Goal: Information Seeking & Learning: Find specific fact

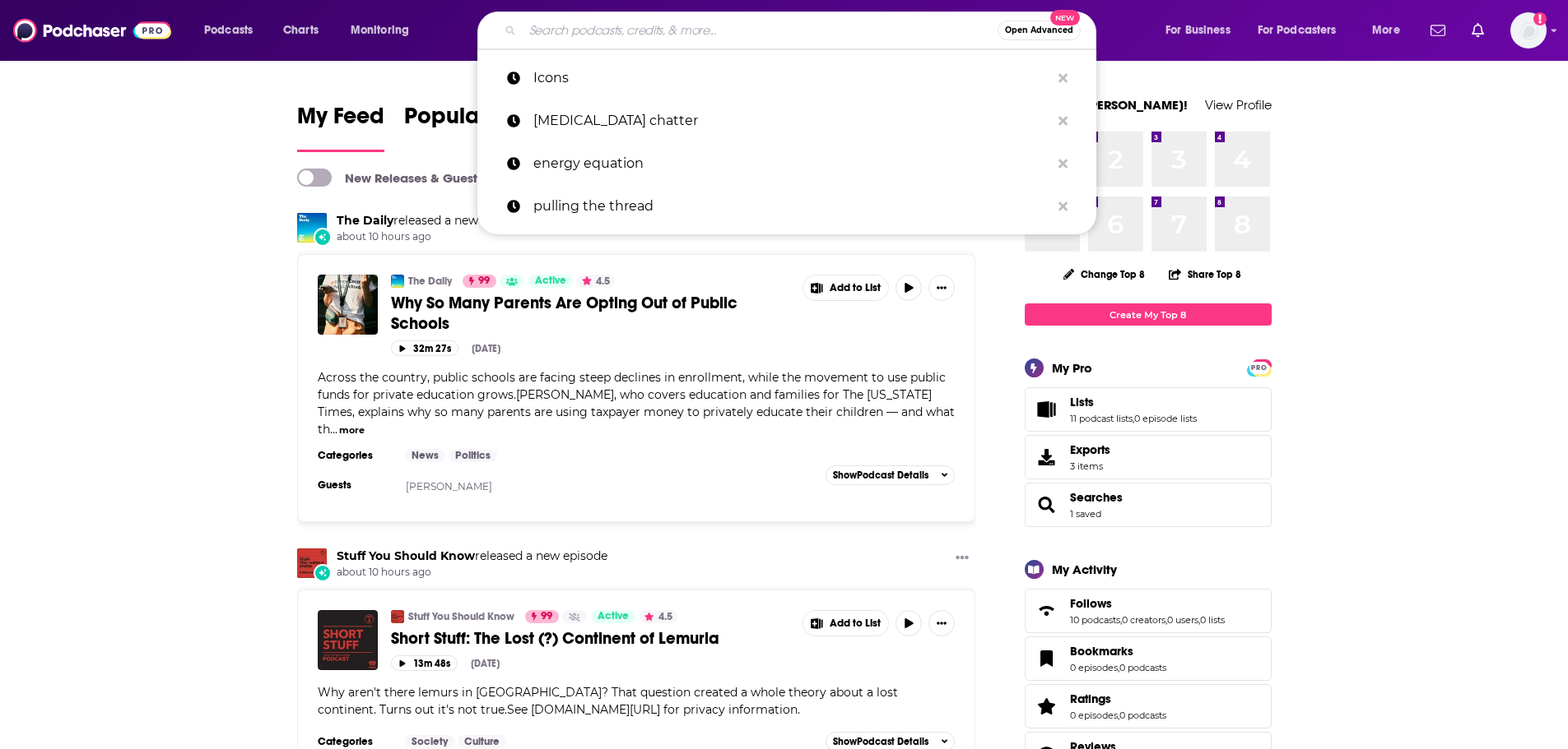
click at [597, 32] on input "Search podcasts, credits, & more..." at bounding box center [760, 31] width 475 height 26
paste input "Journey Mindulness Podcast"
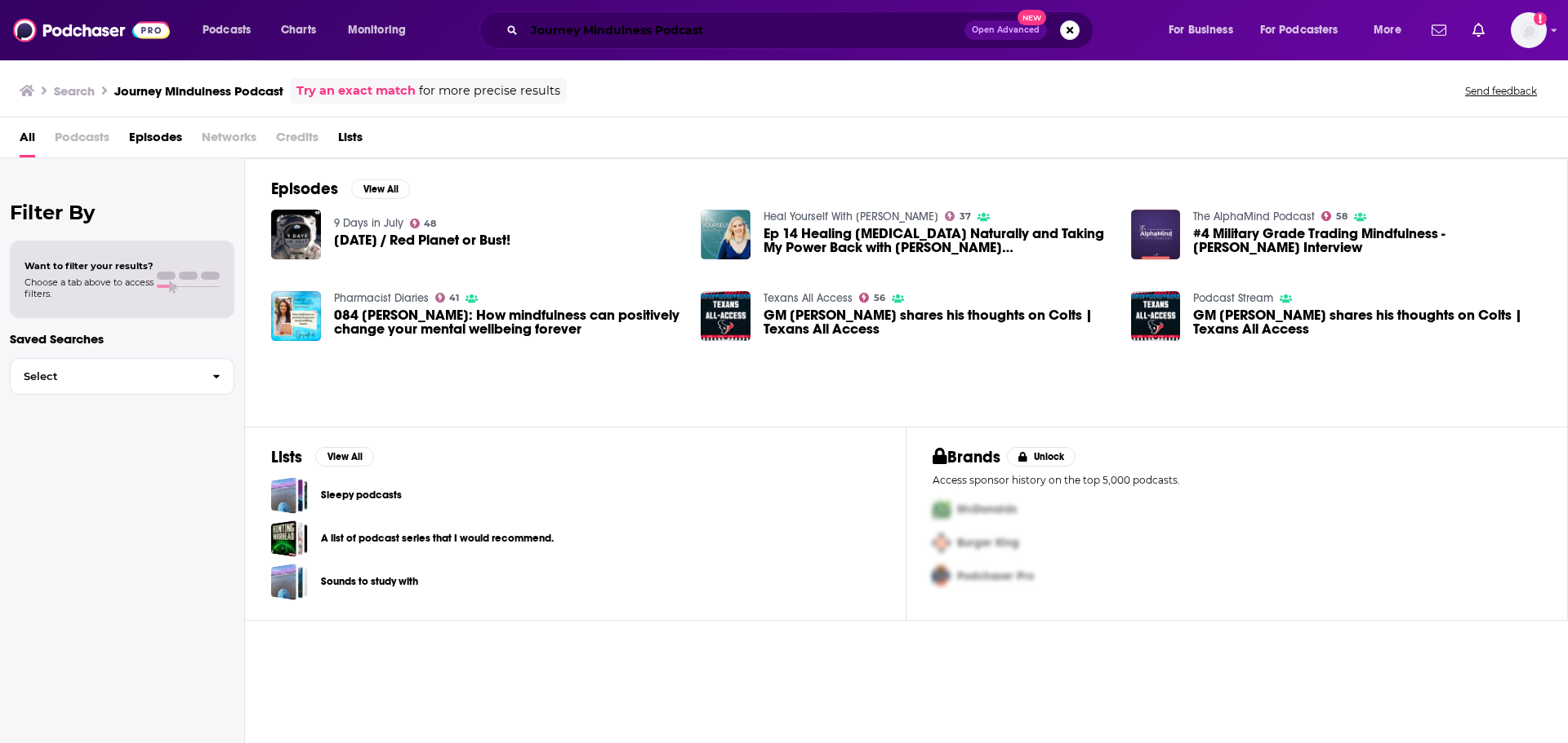
click at [676, 21] on input "Journey Mindulness Podcast" at bounding box center [743, 30] width 440 height 26
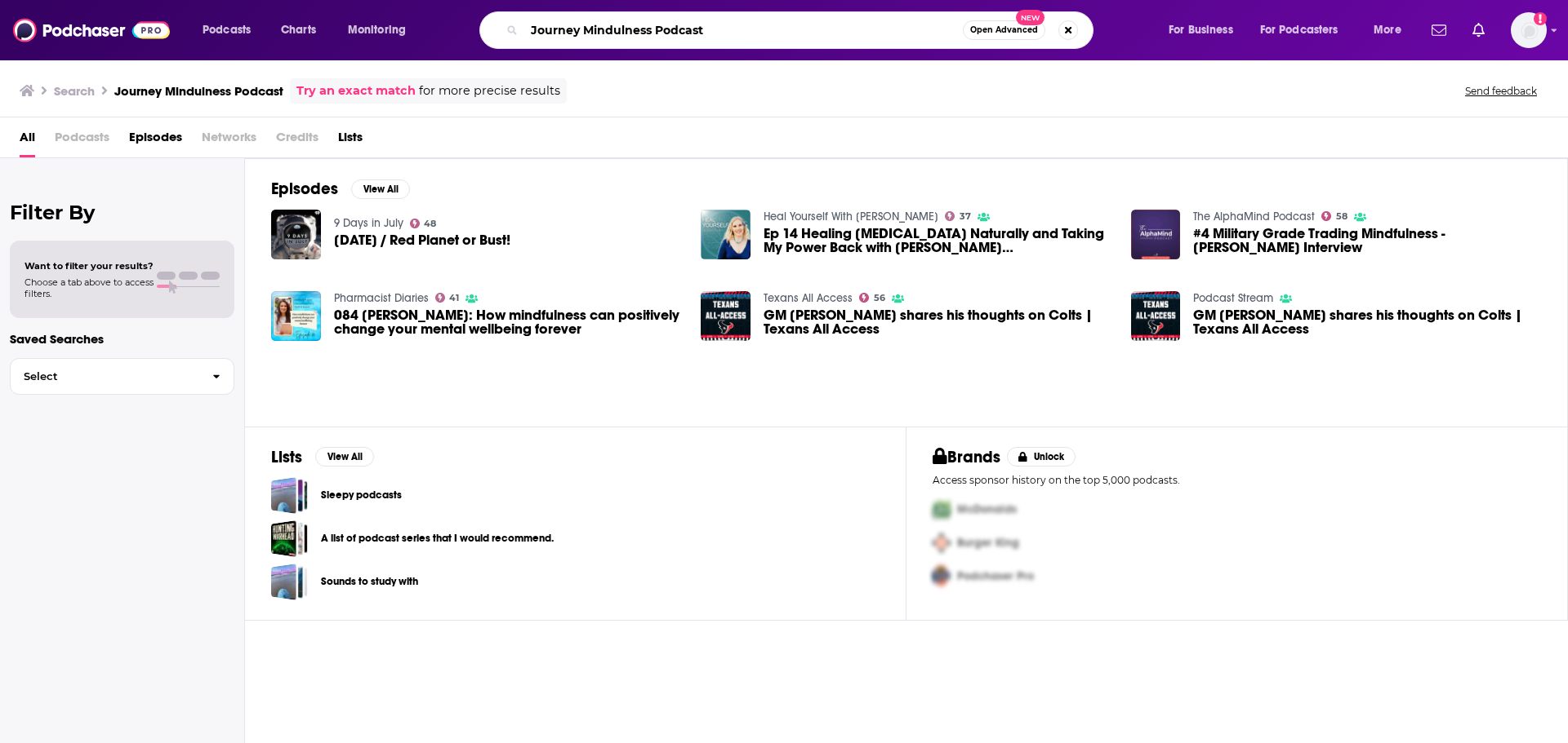
click at [676, 21] on input "Journey Mindulness Podcast" at bounding box center [743, 30] width 438 height 26
type input "Journey Mindulness"
